Goal: Information Seeking & Learning: Learn about a topic

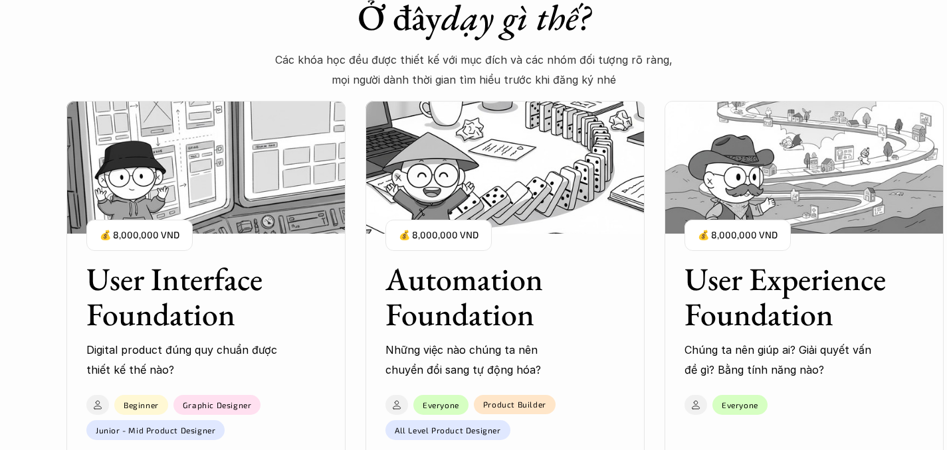
scroll to position [1066, 0]
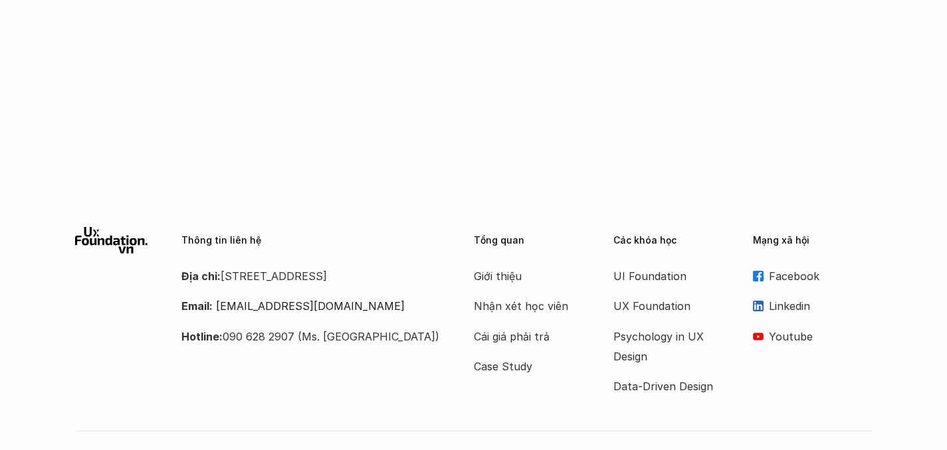
scroll to position [849, 0]
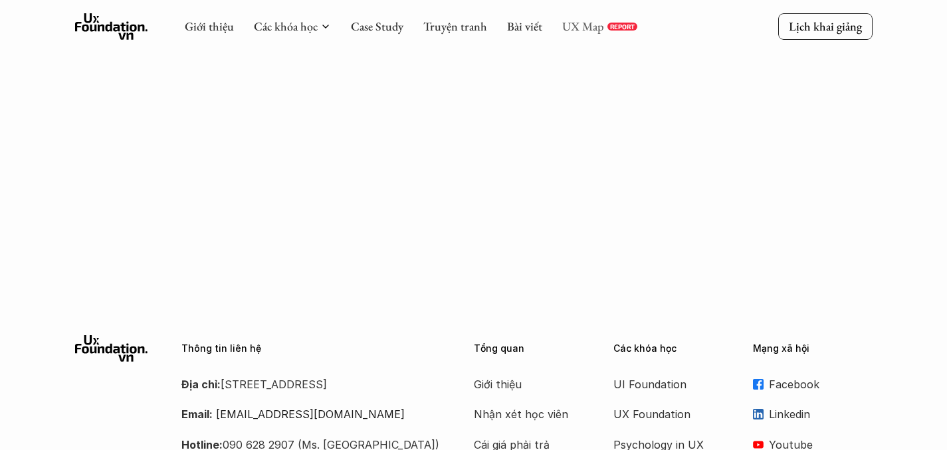
click at [581, 18] on div "Giới thiệu Các khóa học Case Study Truyện tranh Bài viết UX Map REPORT" at bounding box center [411, 26] width 452 height 27
click at [576, 28] on link "UX Map" at bounding box center [583, 26] width 42 height 15
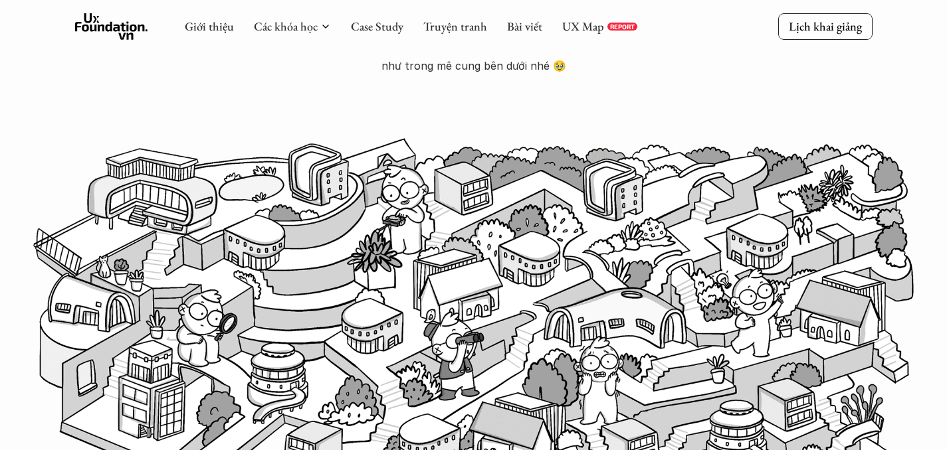
scroll to position [0, 0]
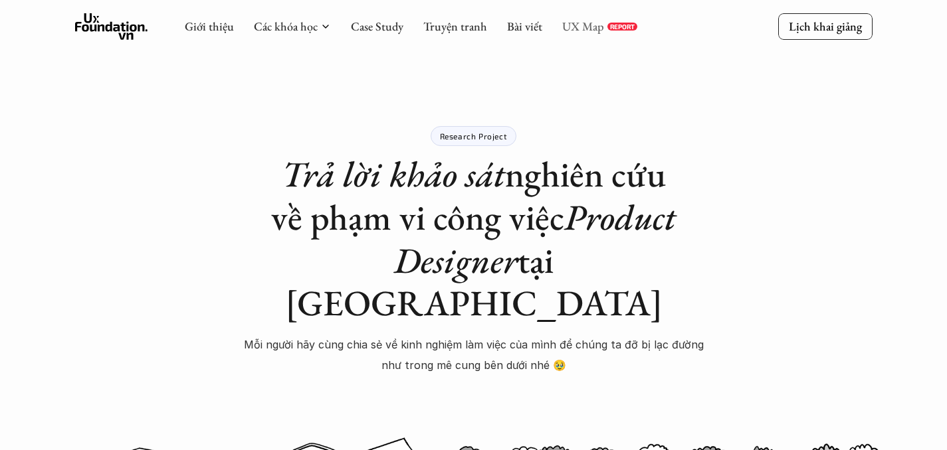
click at [584, 33] on link "UX Map" at bounding box center [583, 26] width 42 height 15
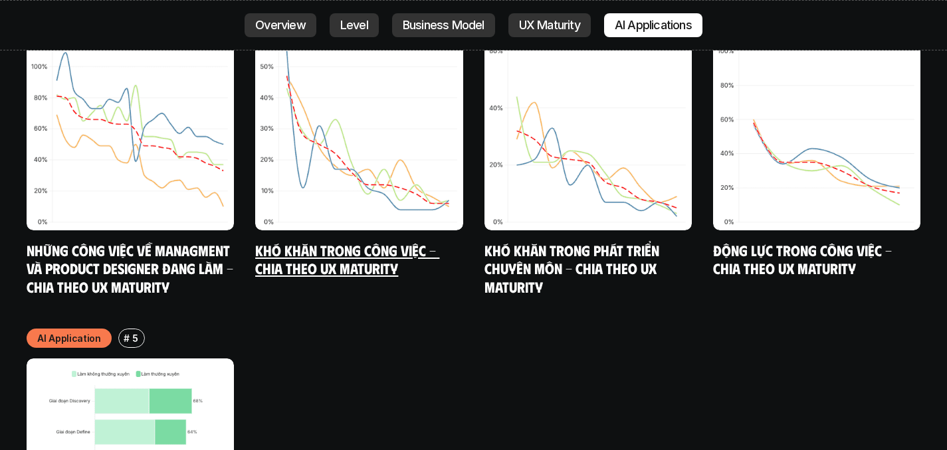
scroll to position [6932, 0]
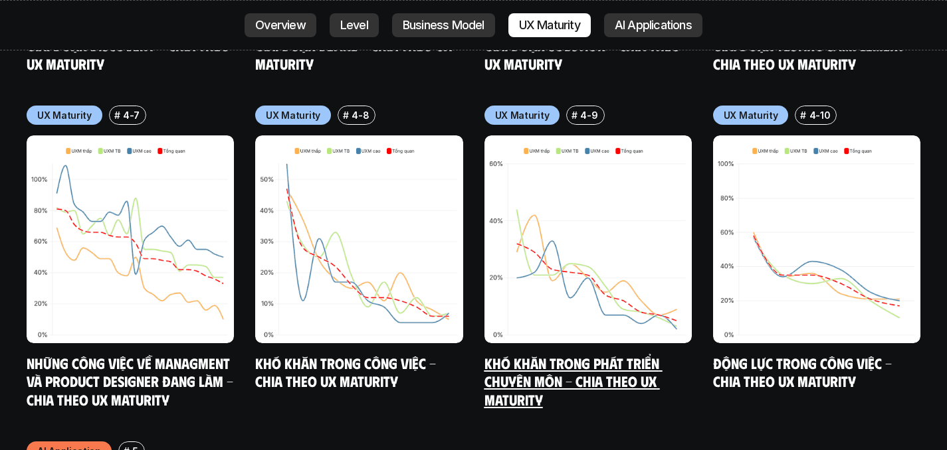
click at [564, 187] on img at bounding box center [587, 239] width 207 height 207
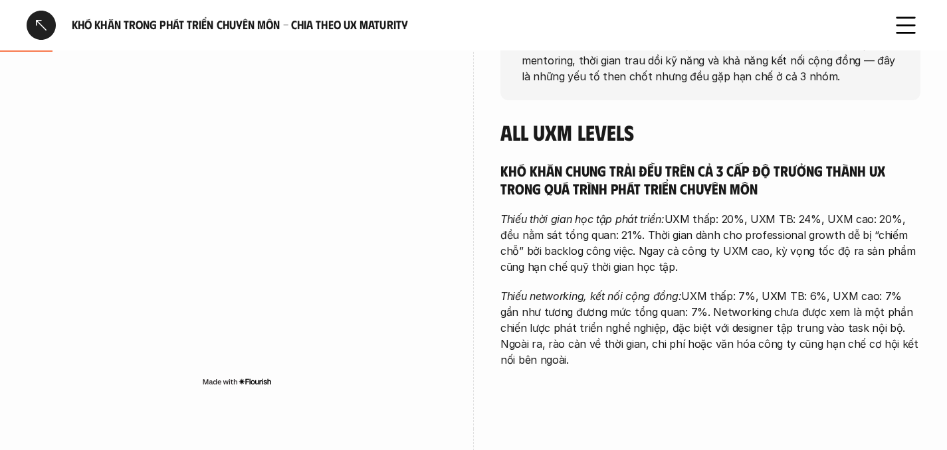
scroll to position [316, 0]
